Goal: Navigation & Orientation: Find specific page/section

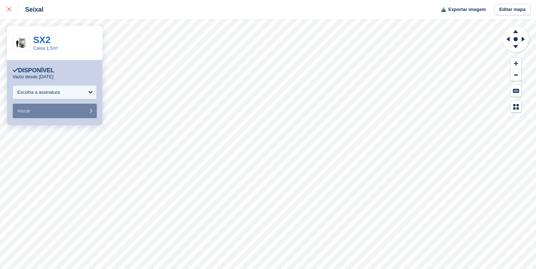
click at [9, 10] on icon at bounding box center [9, 9] width 4 height 4
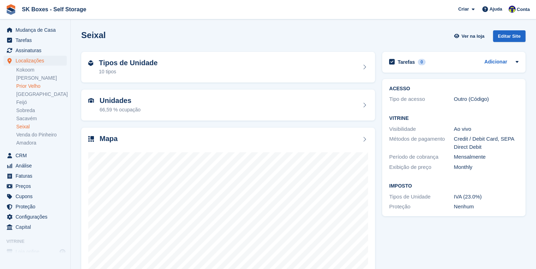
click at [24, 85] on link "Prior Velho" at bounding box center [41, 86] width 50 height 7
